Goal: Task Accomplishment & Management: Complete application form

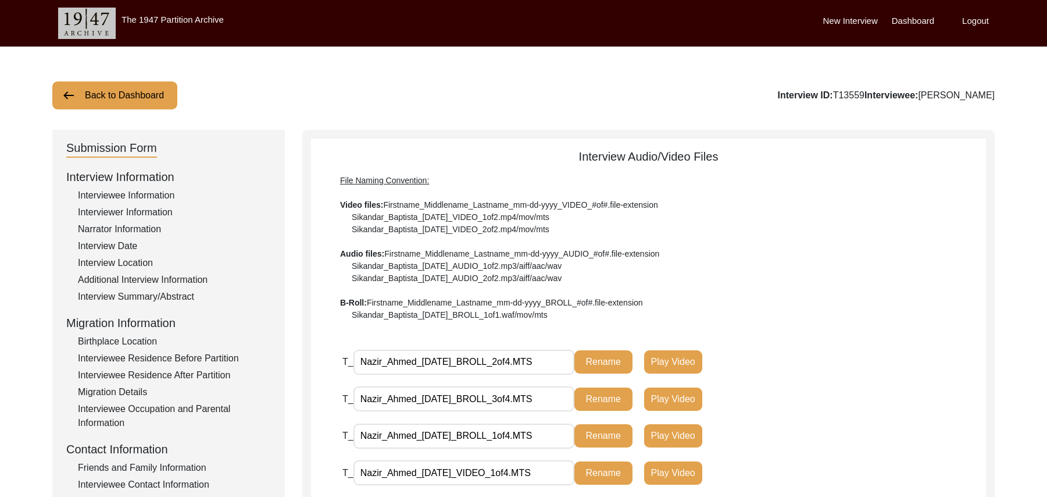
scroll to position [324, 0]
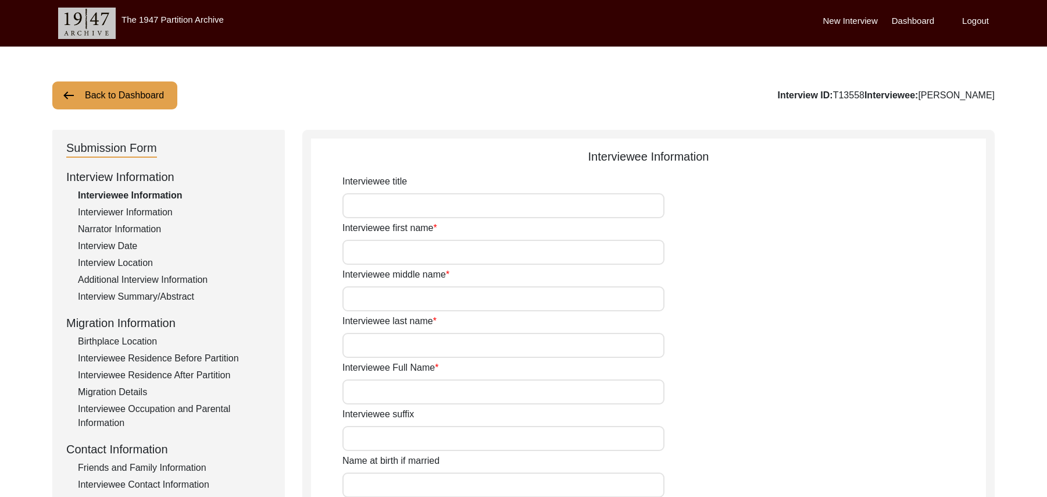
scroll to position [245, 0]
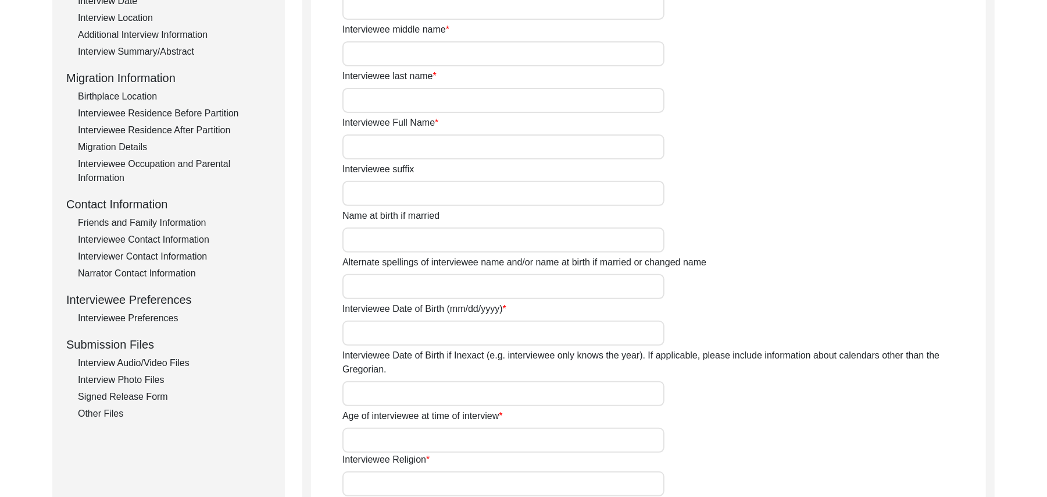
type input "Mr"
type input "[PERSON_NAME]"
type input "Haq"
type input "N/A"
type input "[PERSON_NAME]"
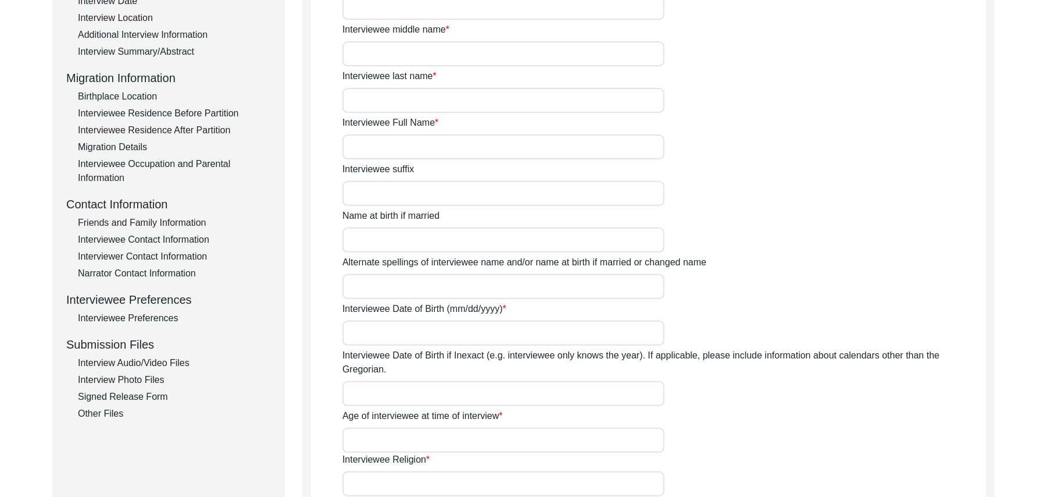
type input "N/A"
type input "[PERSON_NAME]"
type input "1935"
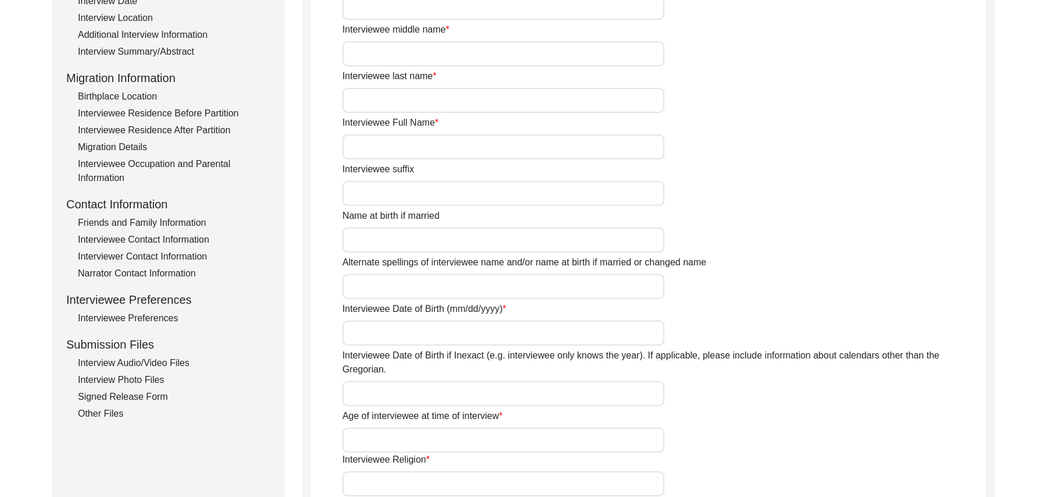
type input "90 Years"
type input "[DEMOGRAPHIC_DATA]"
type input "N/A"
type textarea "N/A"
type input "Punjabi"
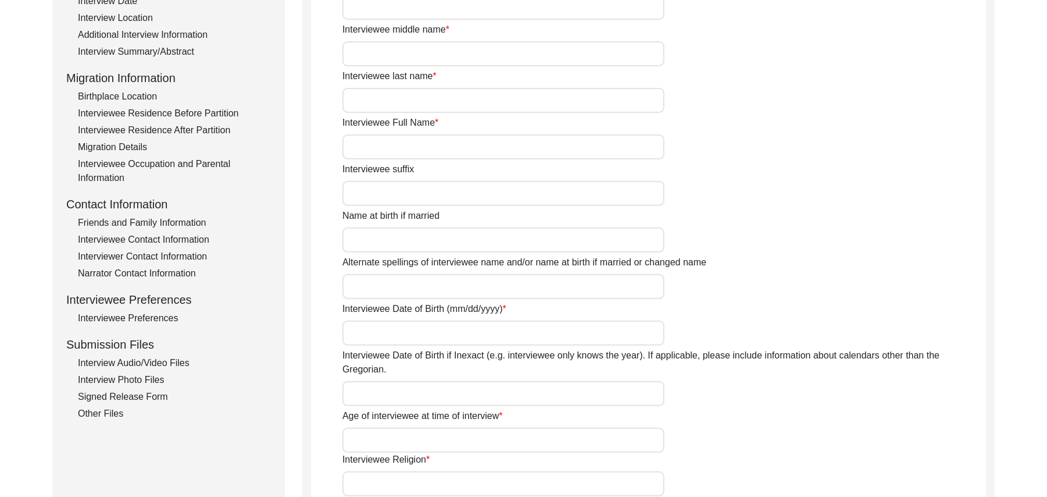
type input "Malwai"
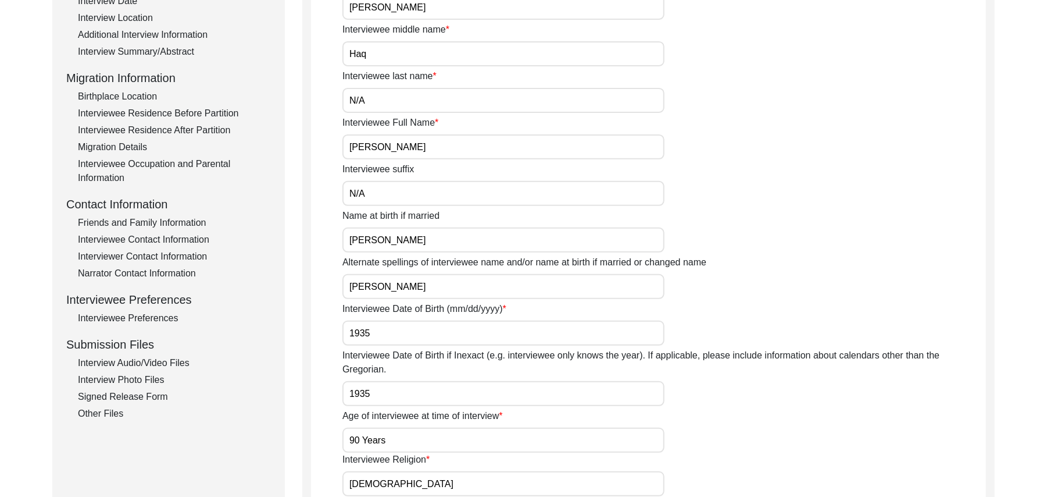
type input "[DEMOGRAPHIC_DATA]"
type input "[PERSON_NAME] ([PERSON_NAME])"
click at [180, 358] on div "Interview Audio/Video Files" at bounding box center [174, 363] width 193 height 14
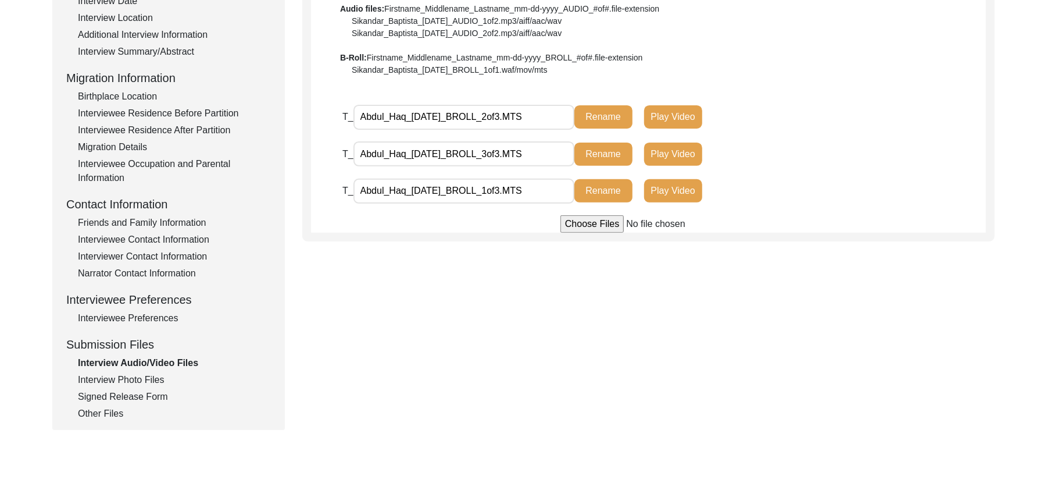
click at [580, 222] on input "file" at bounding box center [649, 223] width 176 height 17
click at [577, 219] on input "file" at bounding box center [649, 223] width 176 height 17
type input "C:\fakepath\Abdul_haq_[DATE]_VIDEO_1of2.MTS"
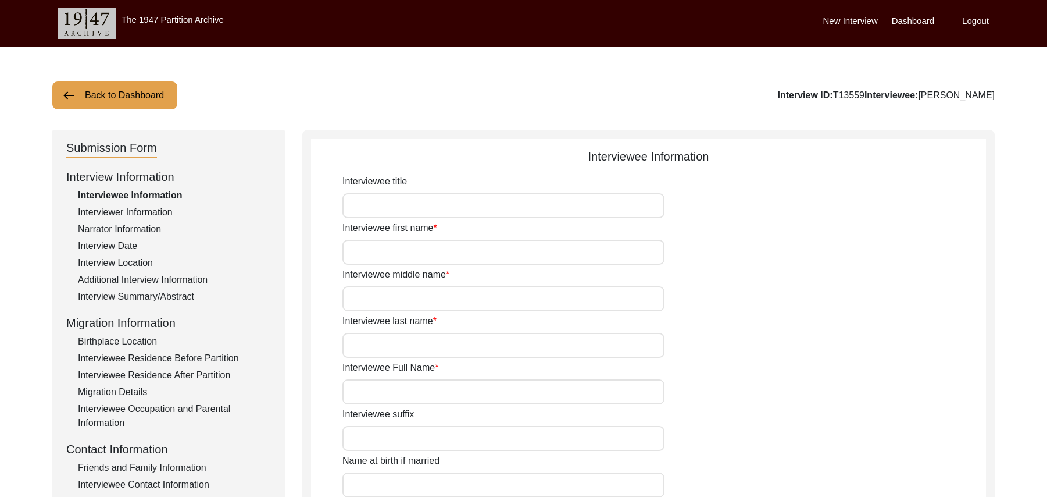
scroll to position [322, 0]
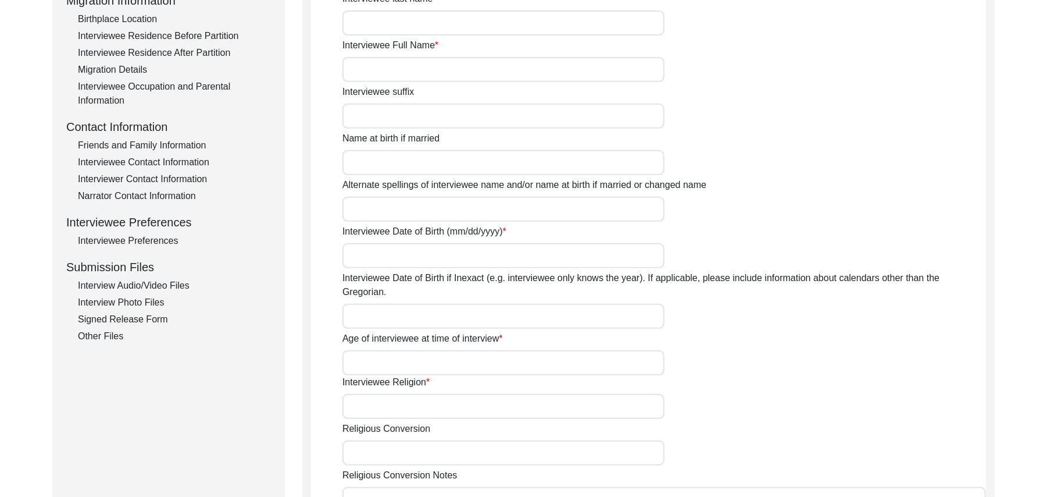
type input "Mr"
type input "Nazir"
type input "[PERSON_NAME]"
type input "N/A"
type input "Nazir Ahmed"
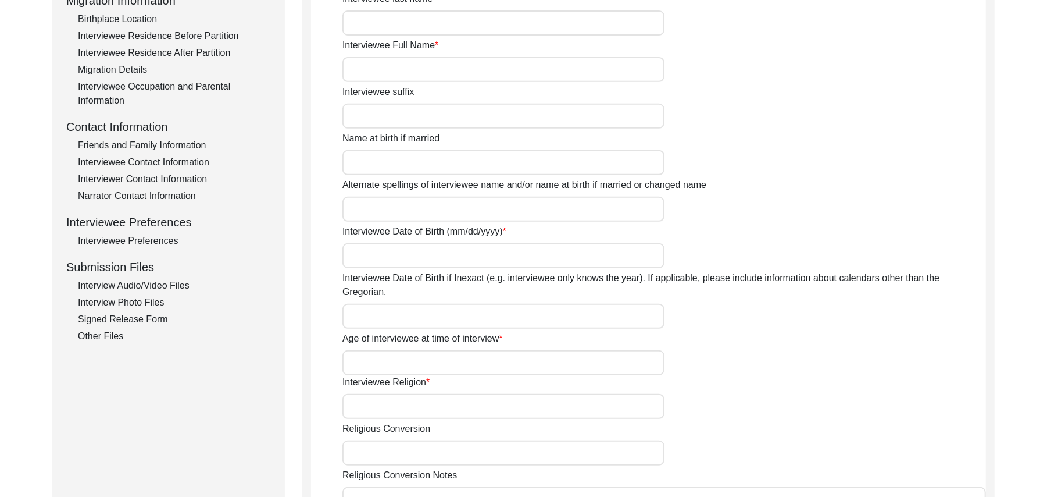
type input "N/A"
type input "Nazir Ahmed"
type input "1935"
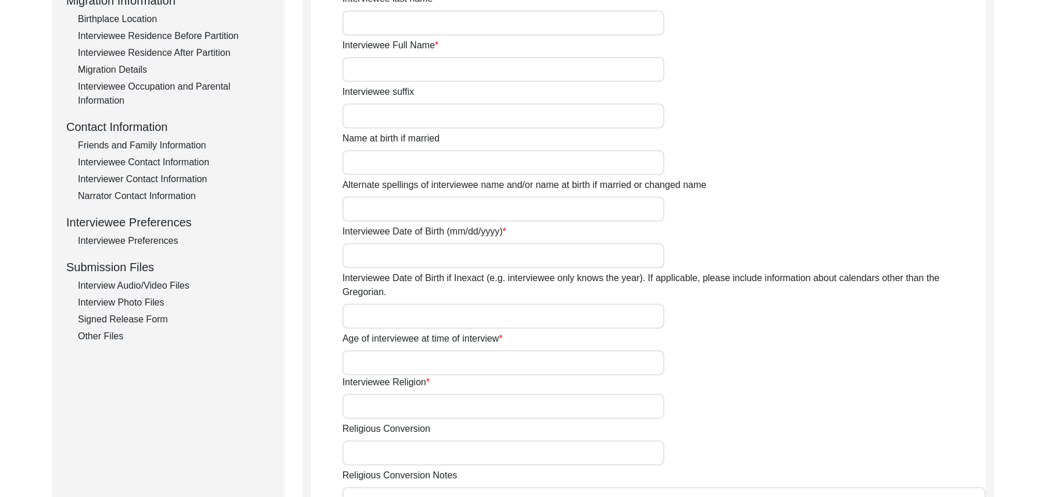
type input "90 Years"
type input "[DEMOGRAPHIC_DATA]"
type input "N/A"
type textarea "N/A"
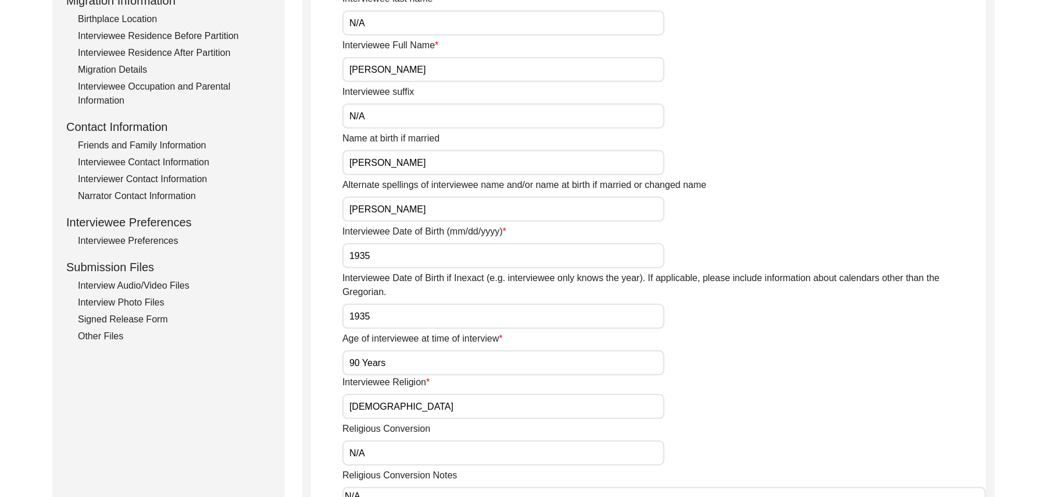
type input "Punjabi"
type input "Malwai"
type input "[DEMOGRAPHIC_DATA]"
type input "Araein"
click at [161, 284] on div "Interview Audio/Video Files" at bounding box center [174, 286] width 193 height 14
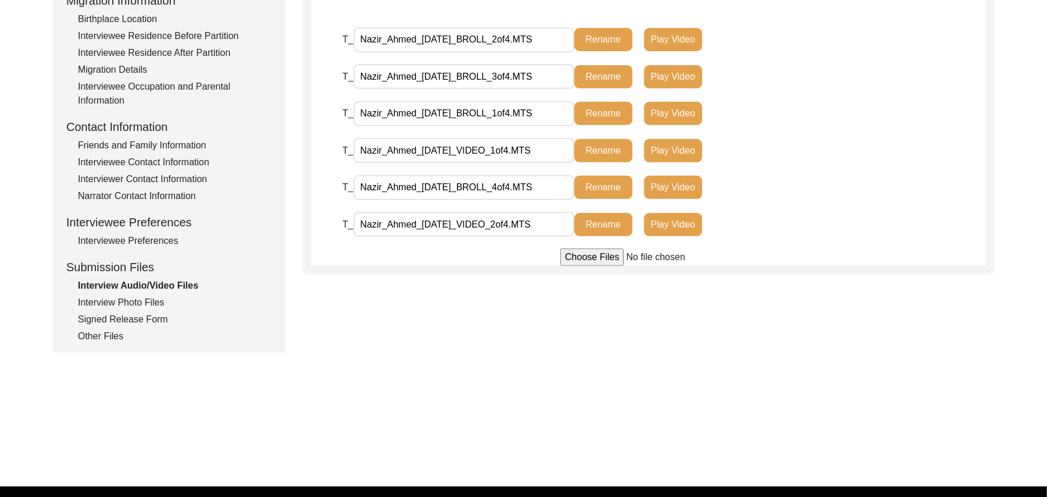
click at [600, 256] on input "file" at bounding box center [649, 256] width 176 height 17
click at [573, 257] on input "file" at bounding box center [649, 256] width 176 height 17
type input "C:\fakepath\Nazir_Ahmed_09-28-2025_VIDEO_3of4.MTS"
